Goal: Find specific page/section: Find specific page/section

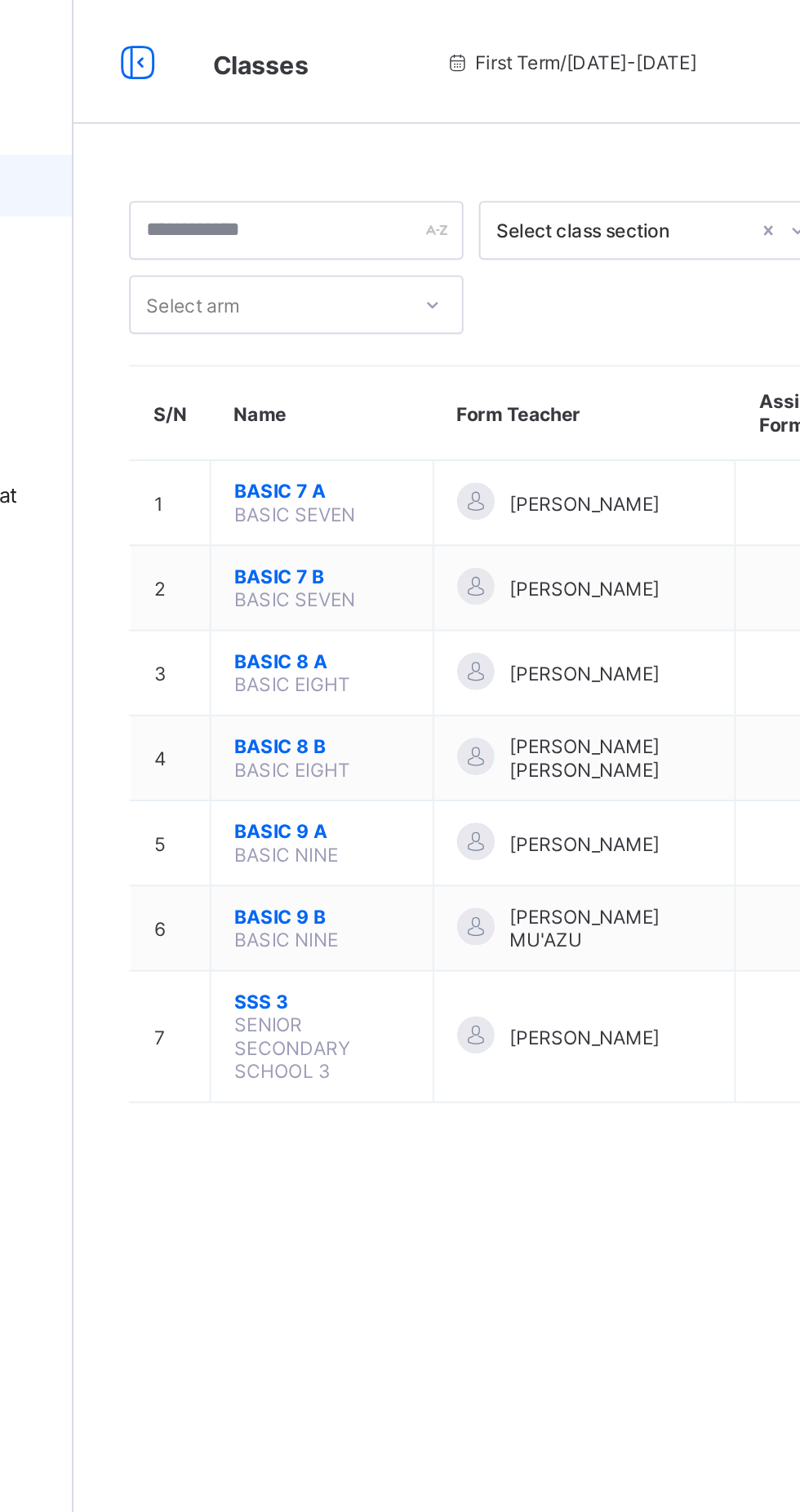
click at [330, 253] on span "BASIC 7 A" at bounding box center [327, 259] width 92 height 13
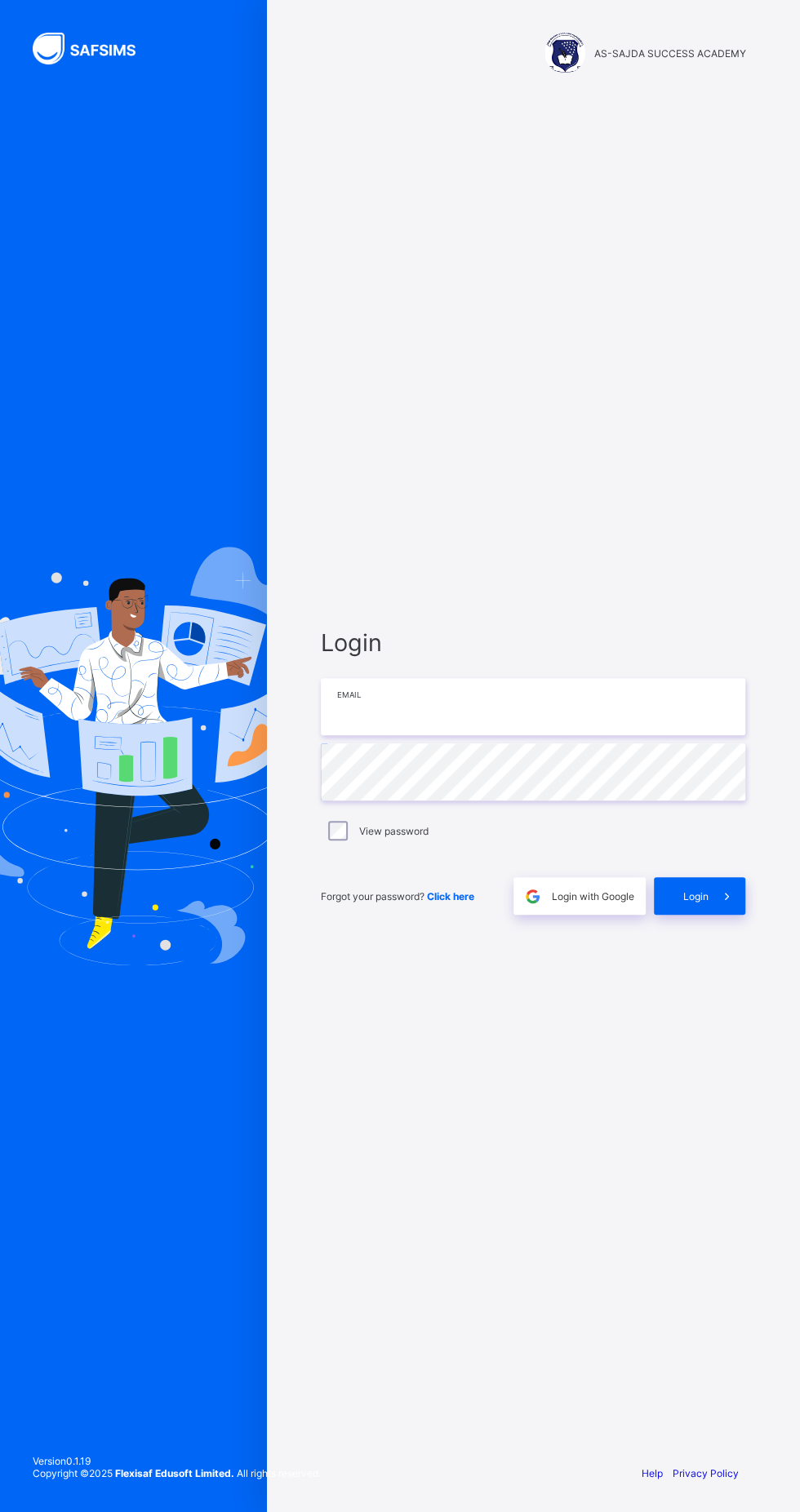
click at [576, 735] on input "email" at bounding box center [533, 707] width 424 height 57
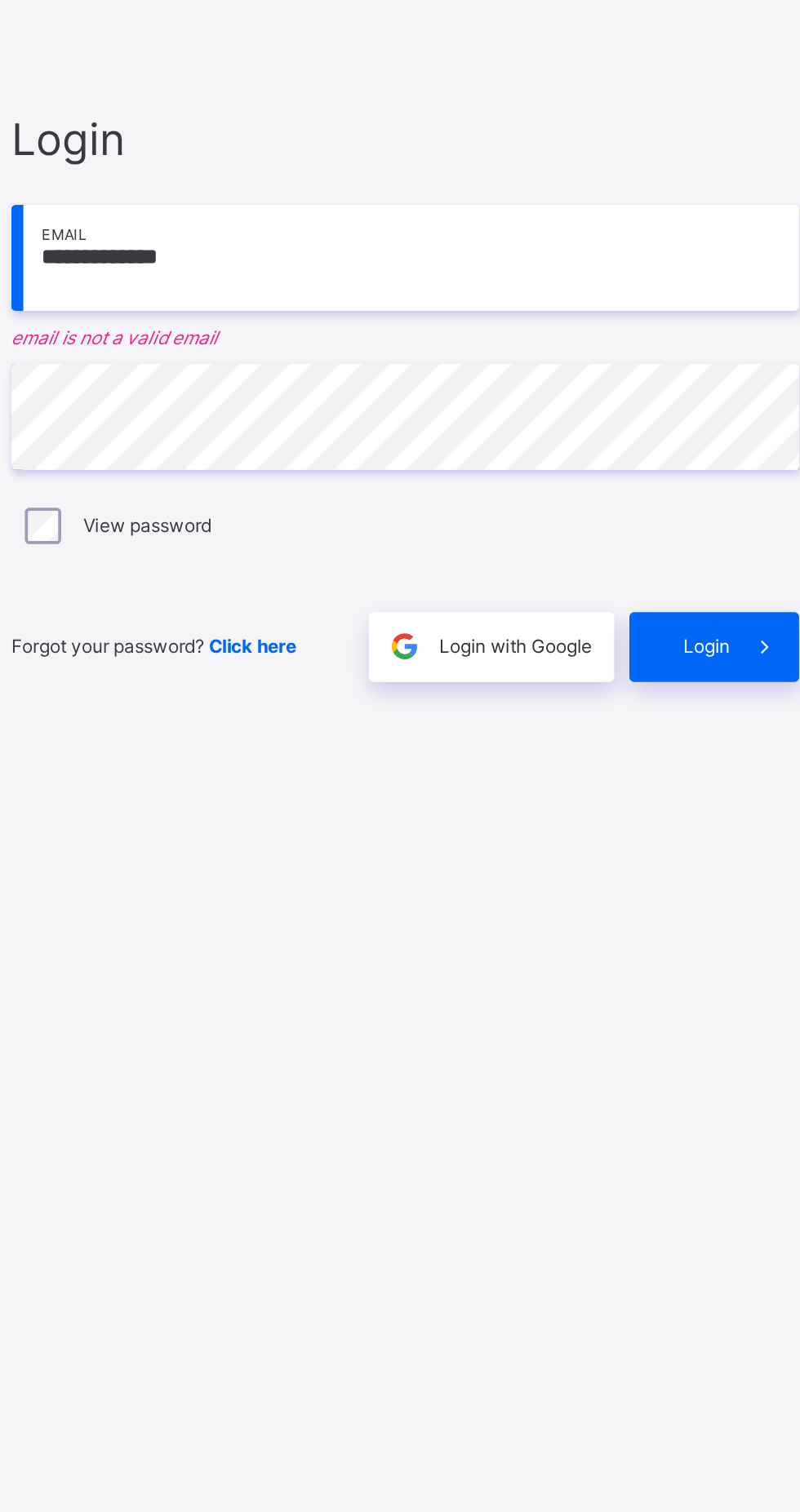
type input "**********"
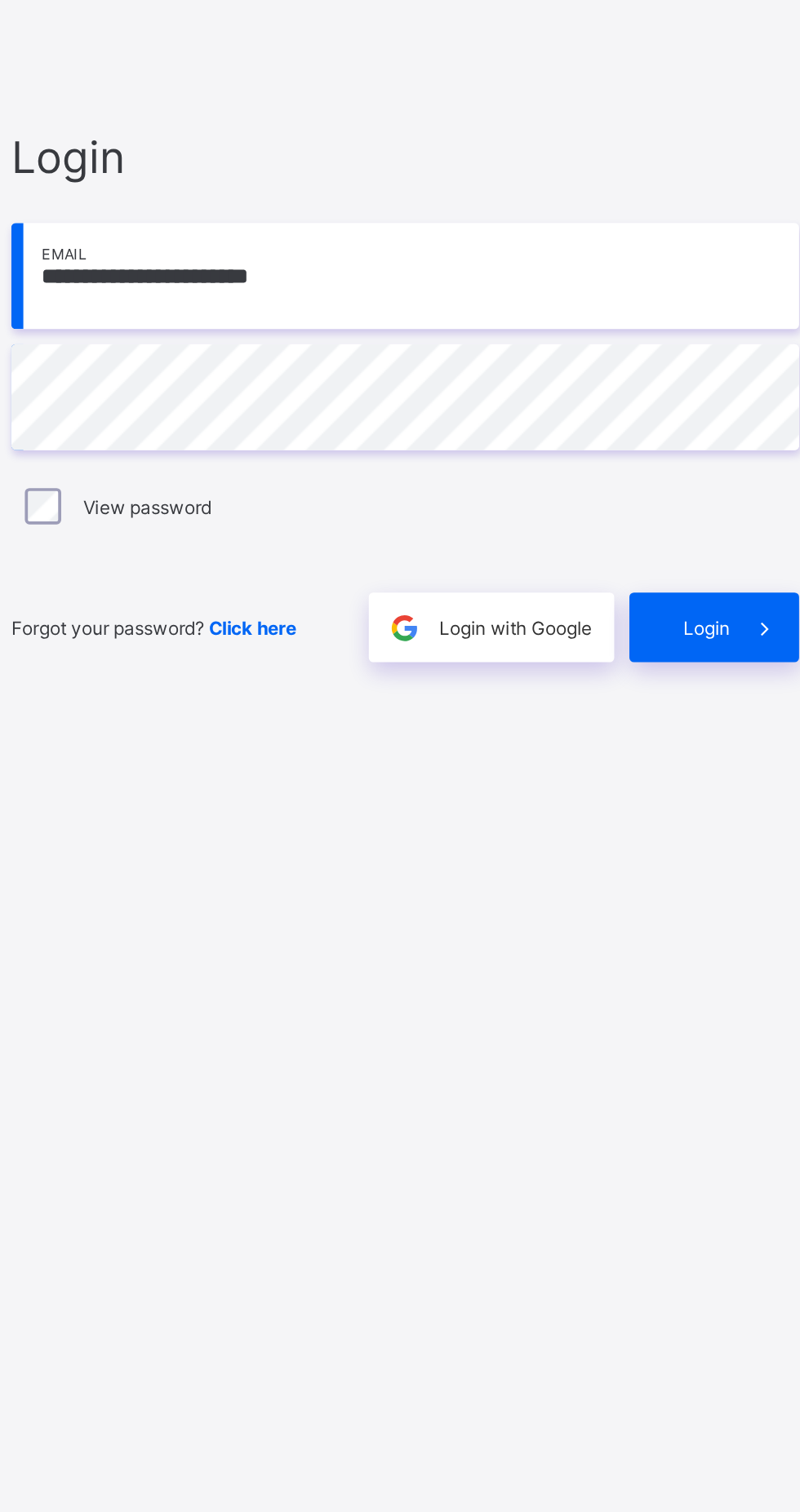
scroll to position [10, 0]
click at [700, 903] on span "Login" at bounding box center [695, 896] width 25 height 13
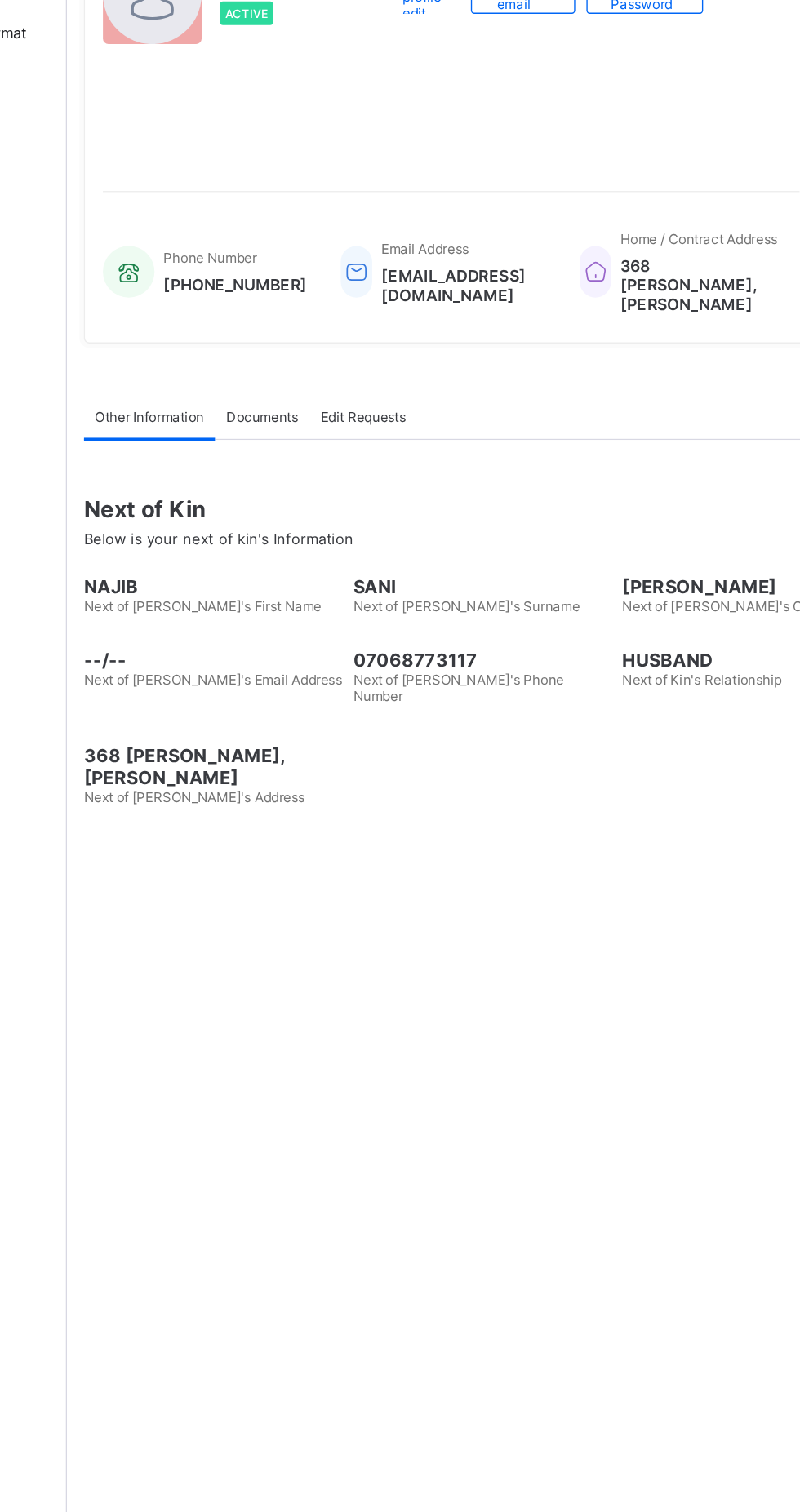
click at [117, 88] on link "Classes" at bounding box center [98, 97] width 196 height 33
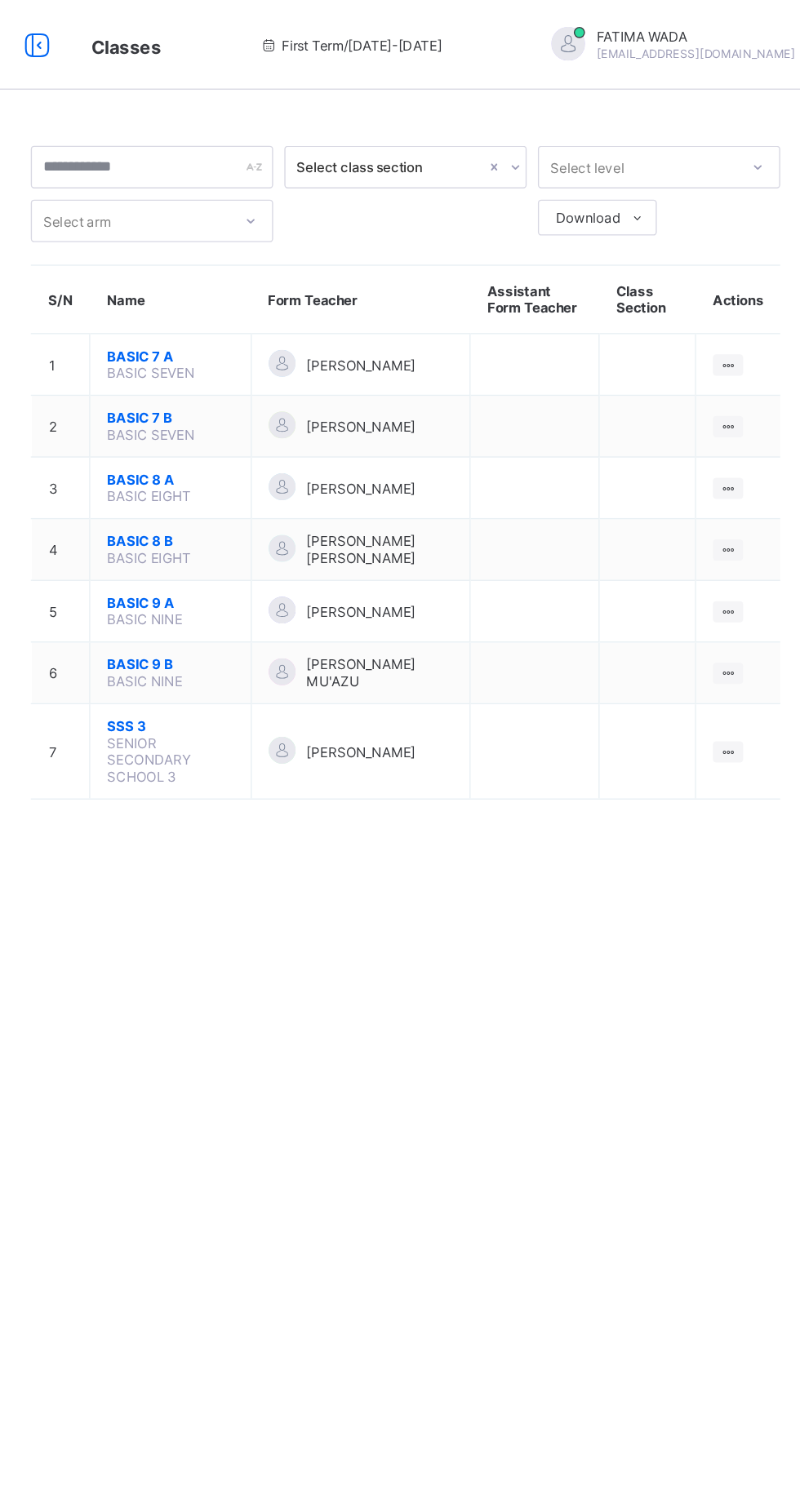
click at [298, 259] on span "BASIC 7 A" at bounding box center [327, 259] width 92 height 13
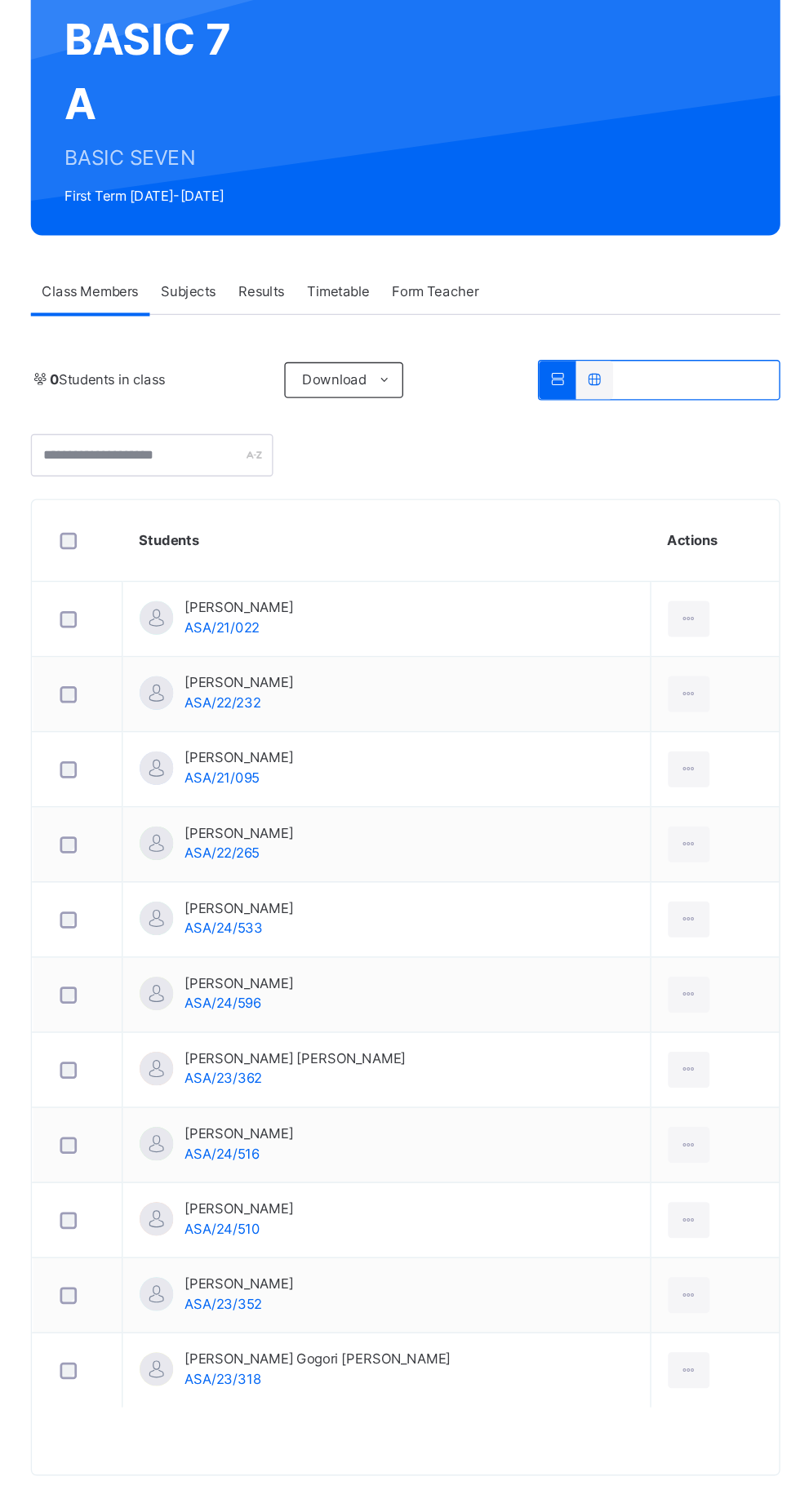
click at [361, 374] on div "Subjects" at bounding box center [340, 370] width 56 height 33
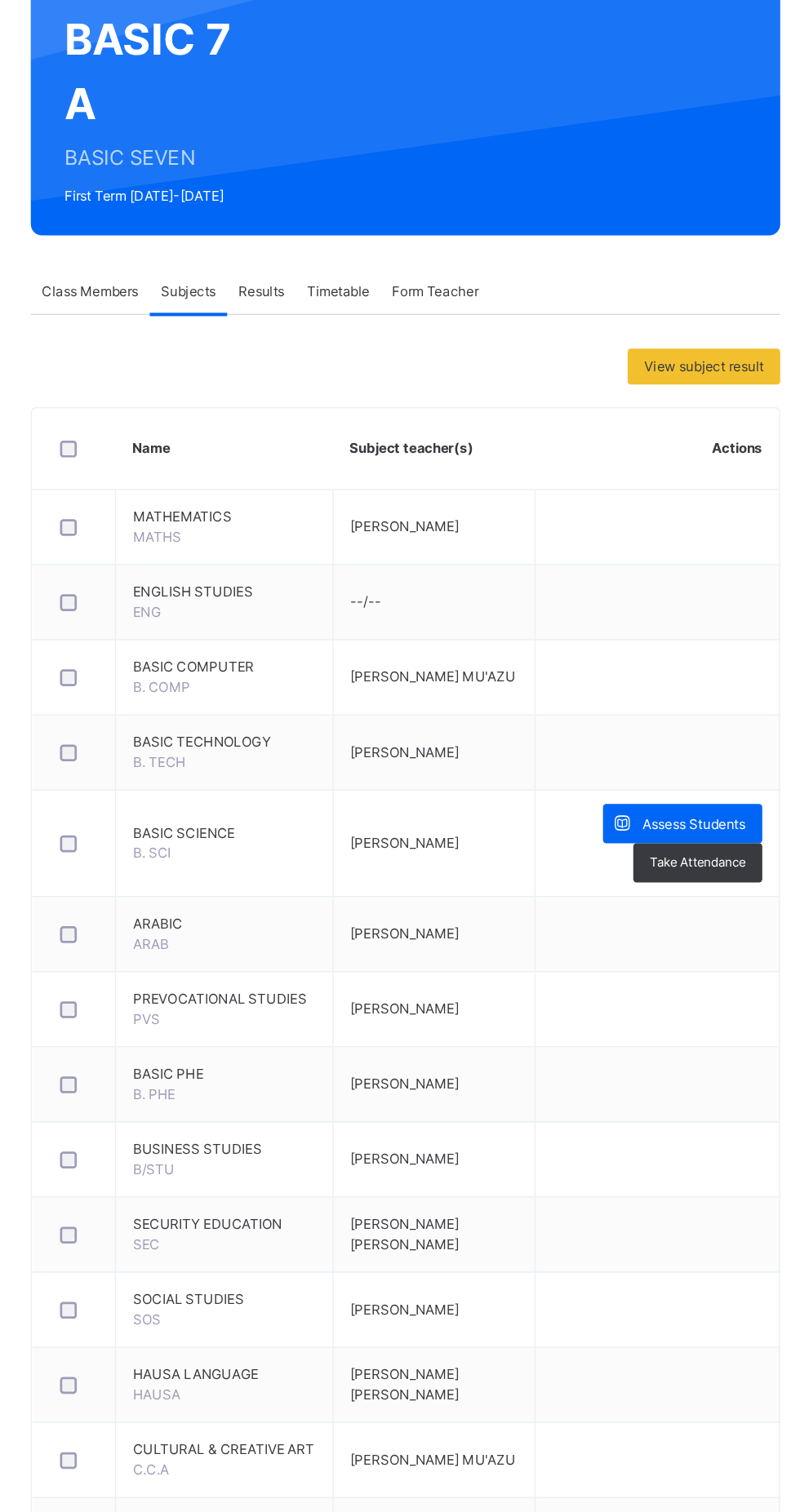
click at [688, 754] on span "Assess Students" at bounding box center [708, 758] width 75 height 15
